Goal: Information Seeking & Learning: Learn about a topic

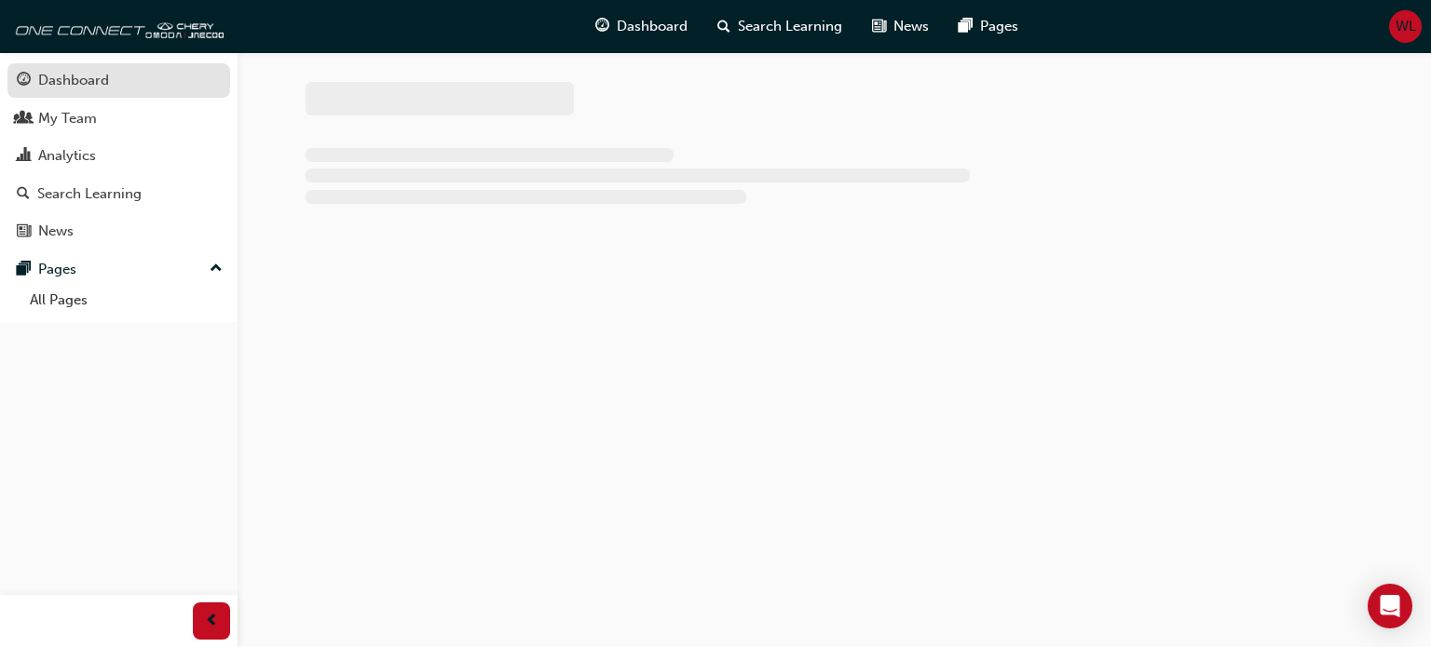
click at [73, 77] on div "Dashboard" at bounding box center [73, 80] width 71 height 21
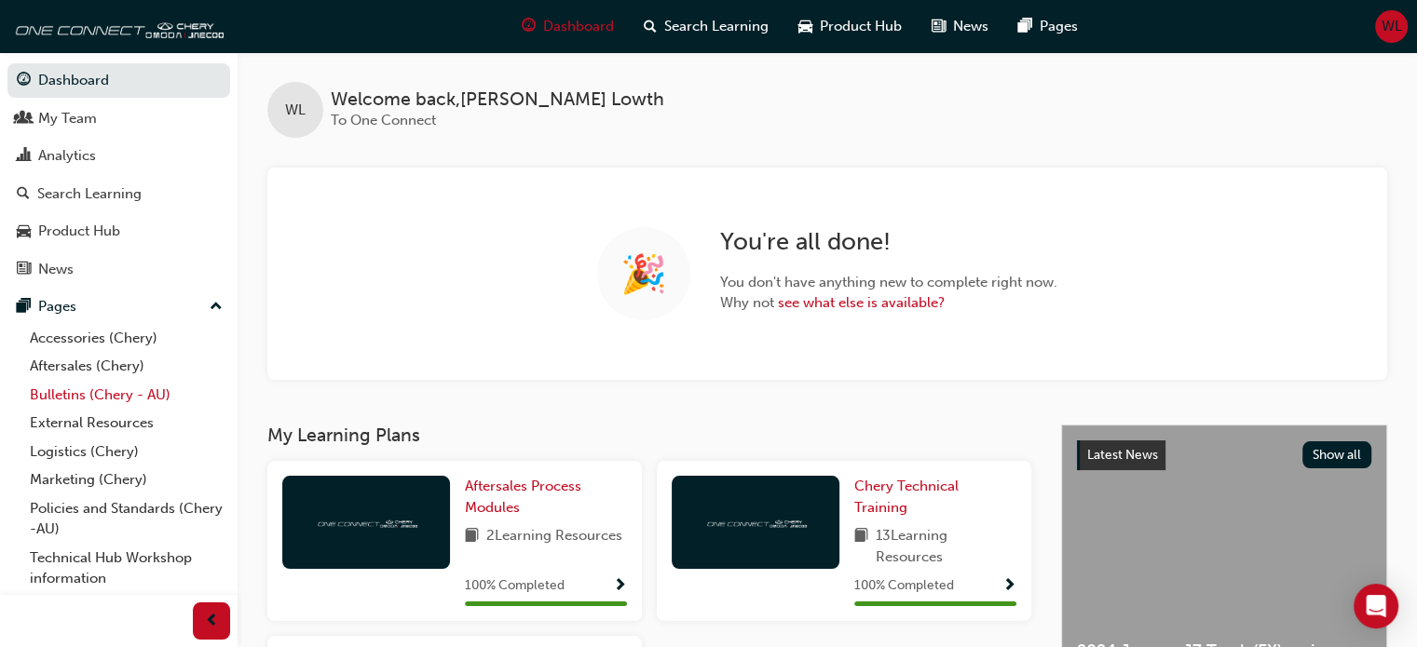
click at [79, 394] on link "Bulletins (Chery - AU)" at bounding box center [126, 395] width 208 height 29
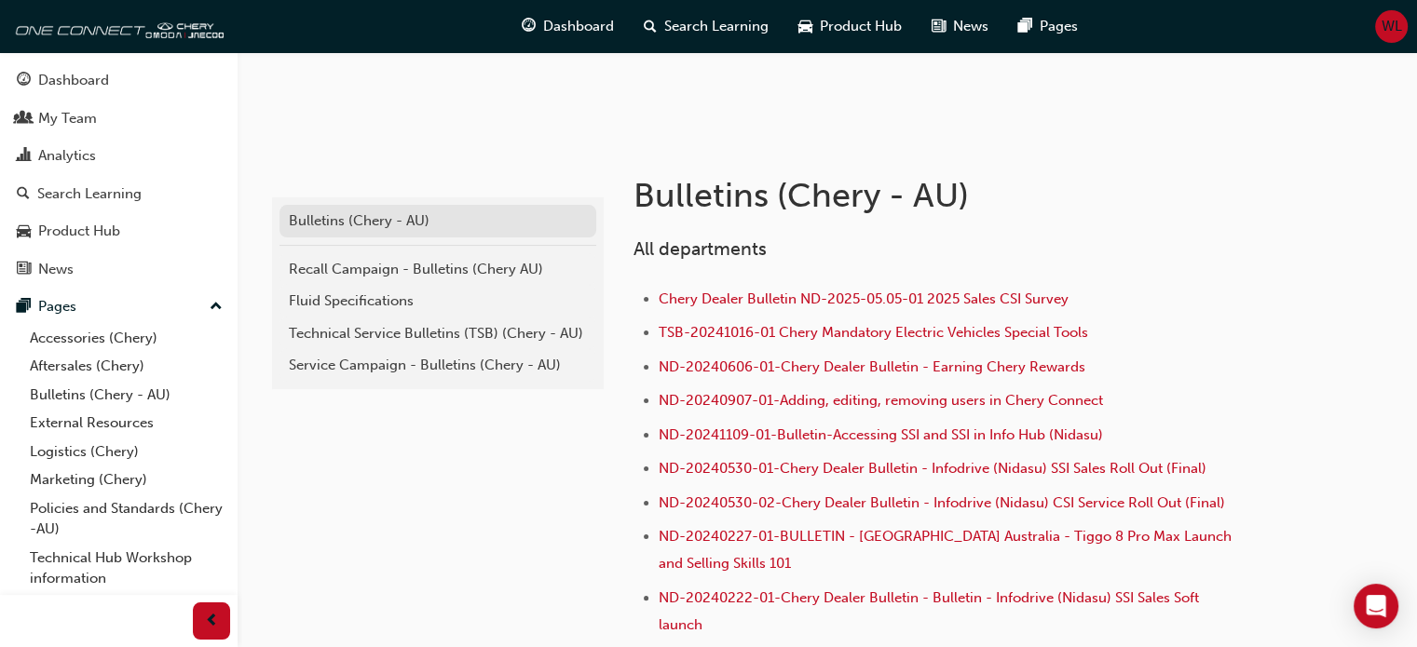
scroll to position [279, 0]
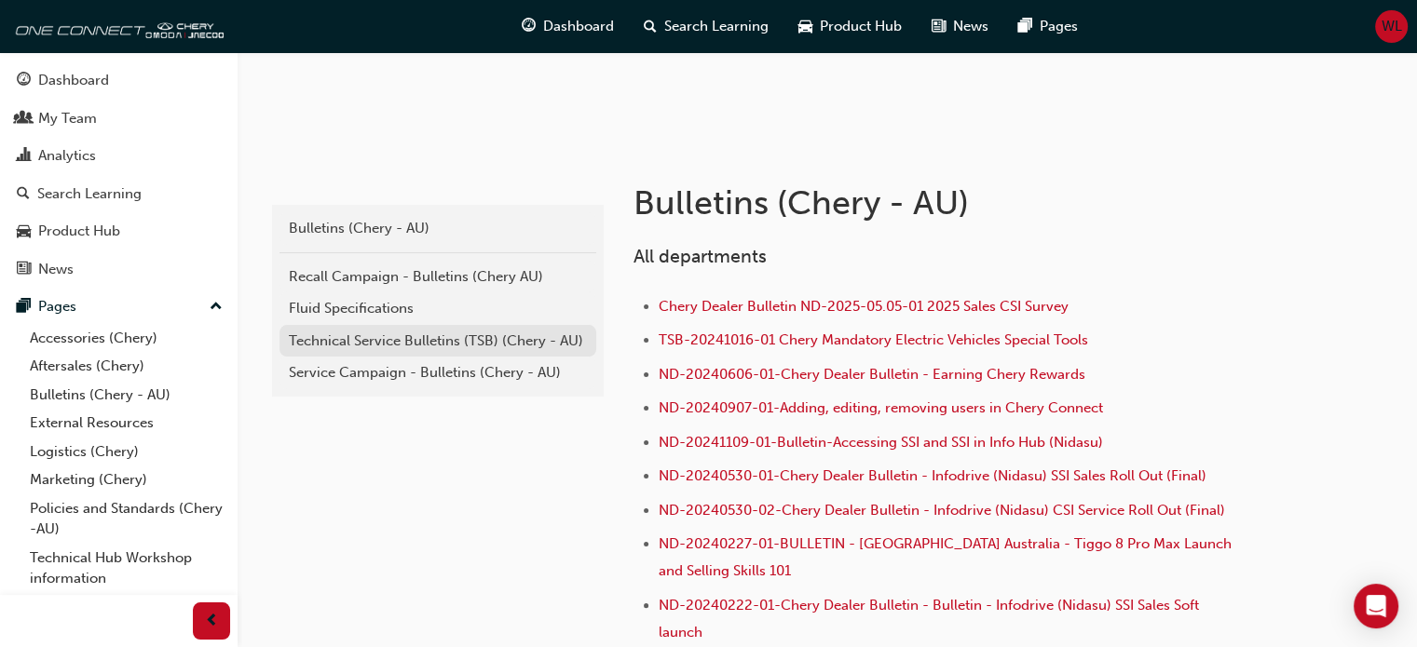
click at [407, 333] on div "Technical Service Bulletins (TSB) (Chery - AU)" at bounding box center [438, 341] width 298 height 21
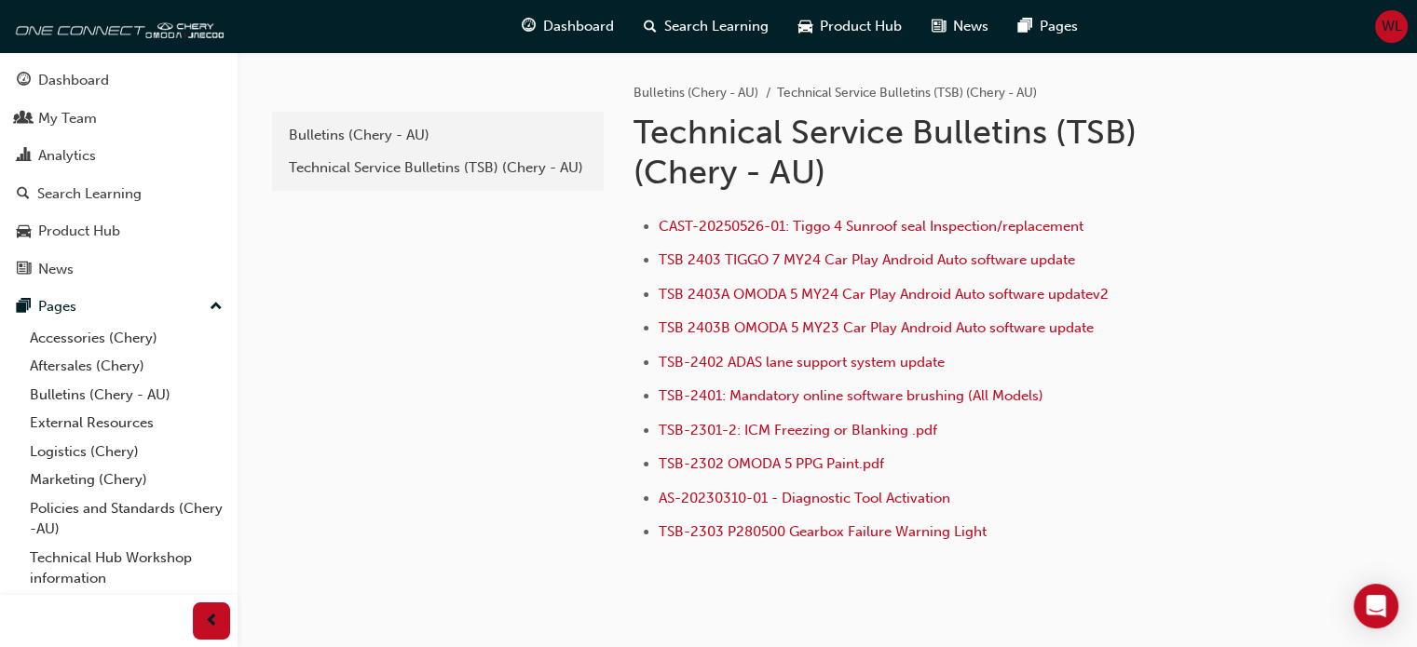
scroll to position [279, 0]
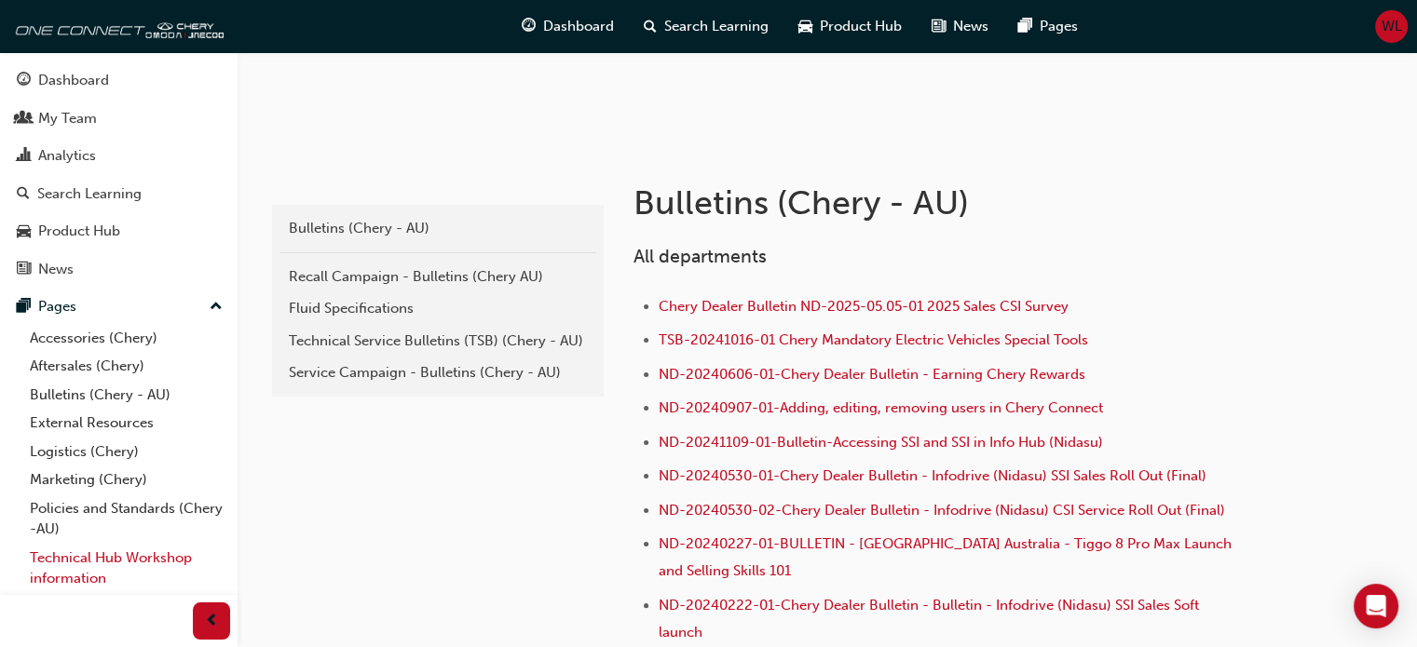
click at [87, 560] on link "Technical Hub Workshop information" at bounding box center [126, 568] width 208 height 49
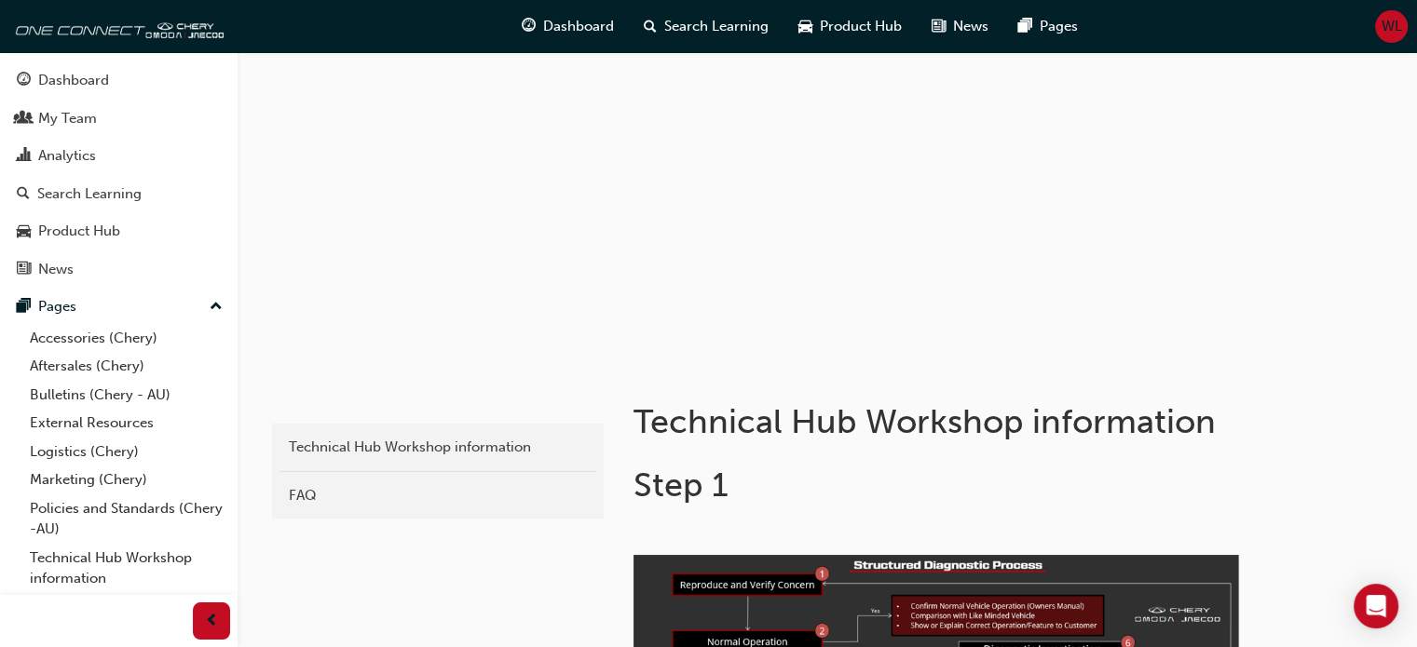
scroll to position [93, 0]
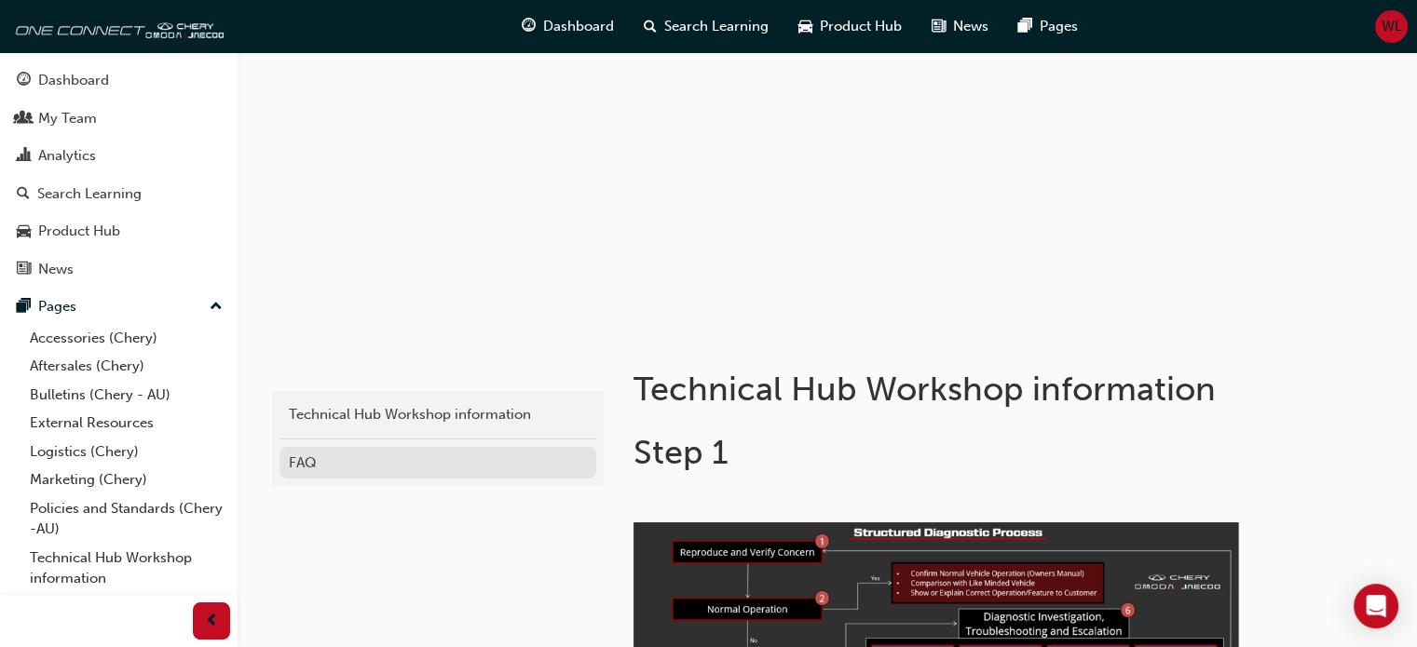
click at [305, 468] on div "FAQ" at bounding box center [438, 463] width 298 height 21
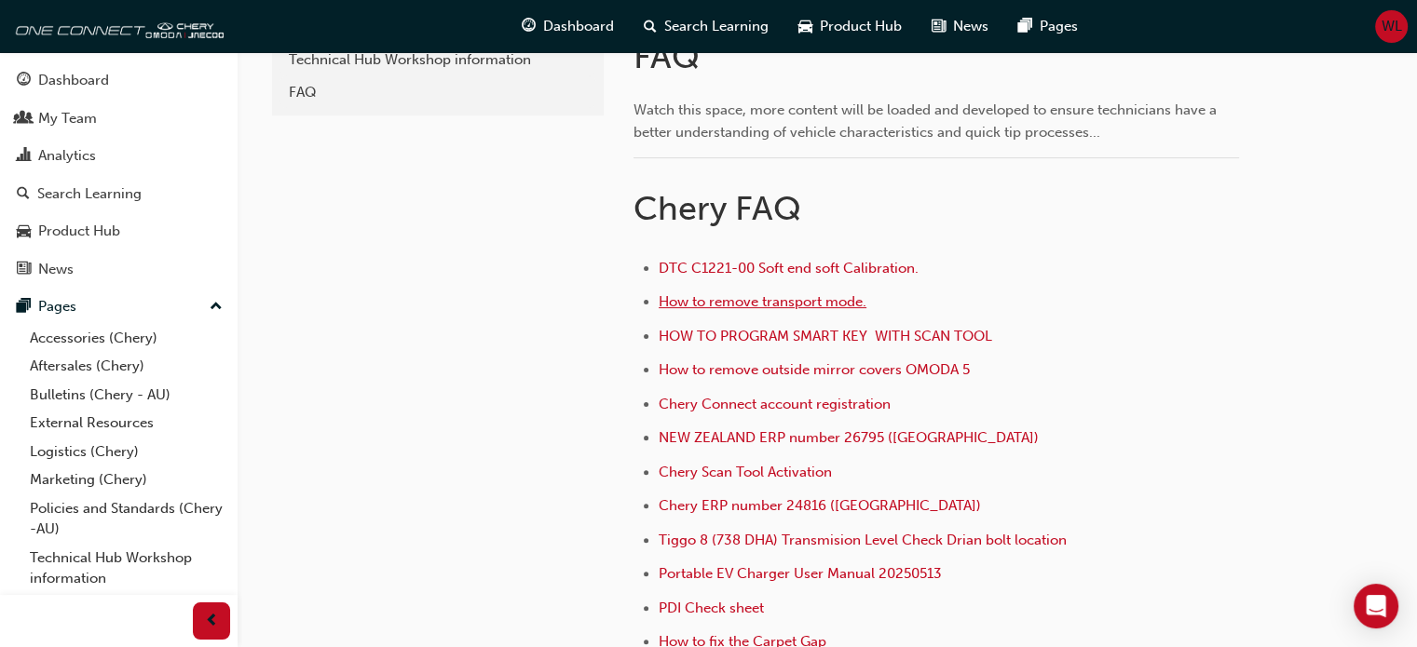
scroll to position [559, 0]
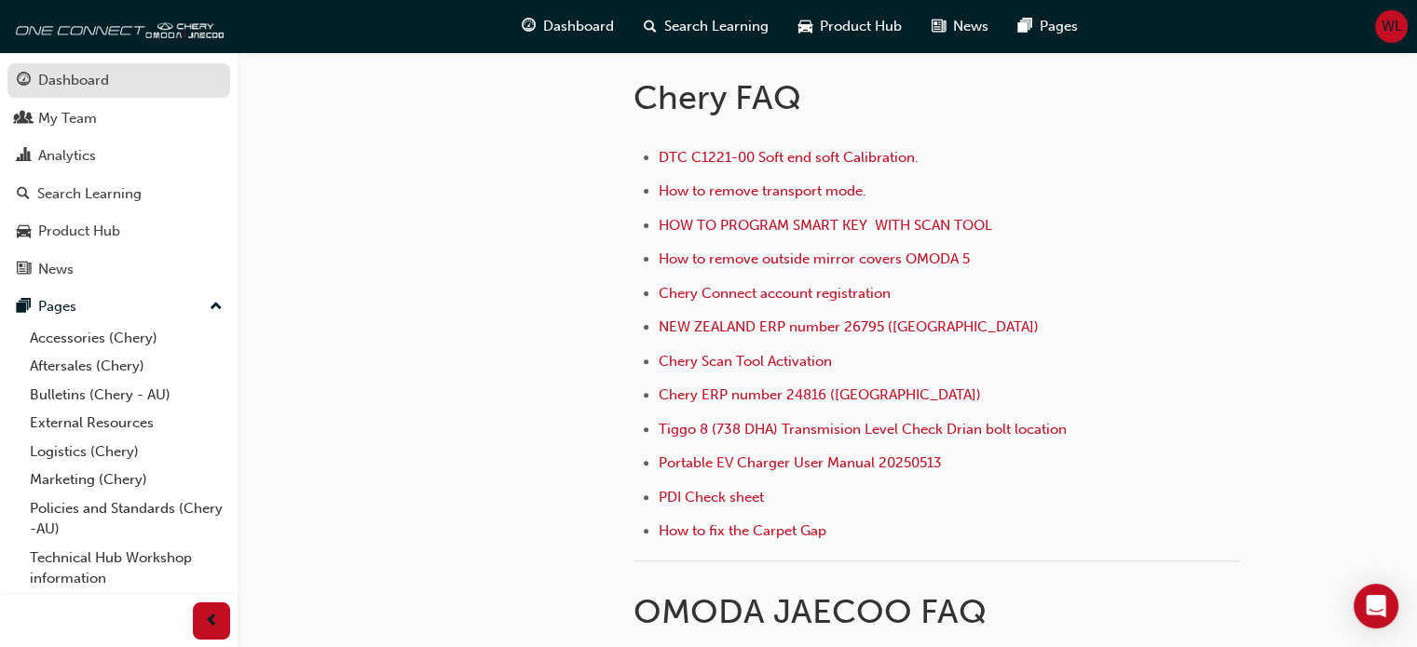
click at [71, 83] on div "Dashboard" at bounding box center [73, 80] width 71 height 21
